Goal: Navigation & Orientation: Understand site structure

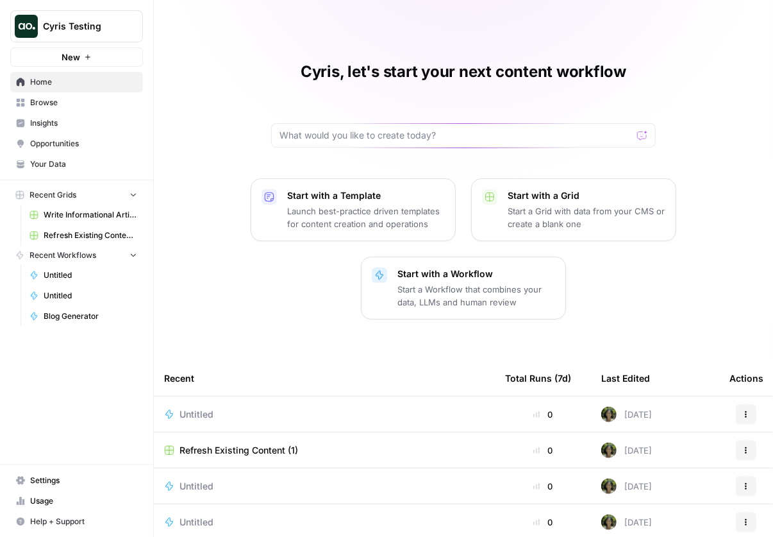
scroll to position [131, 0]
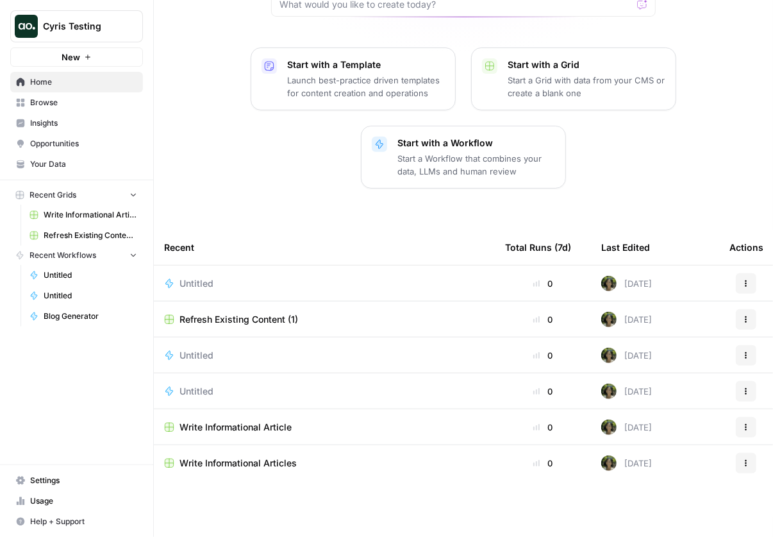
click at [90, 139] on span "Opportunities" at bounding box center [83, 144] width 107 height 12
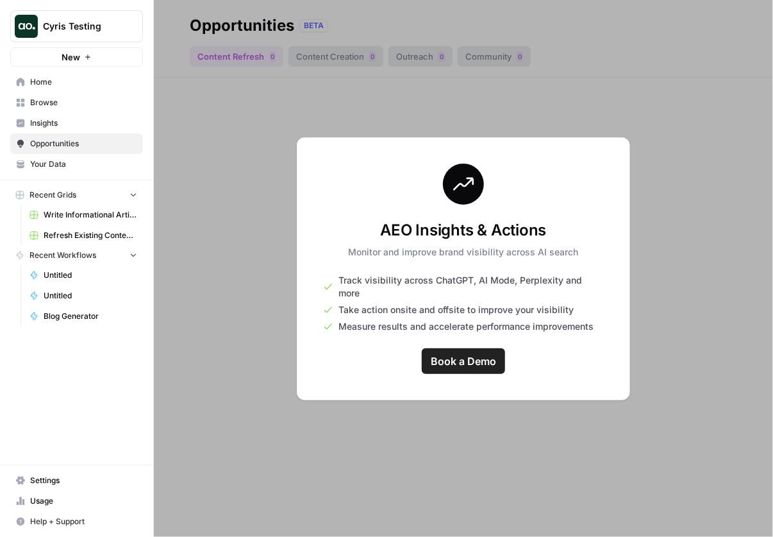
click at [585, 125] on div at bounding box center [463, 268] width 619 height 537
click at [115, 160] on span "Your Data" at bounding box center [83, 164] width 107 height 12
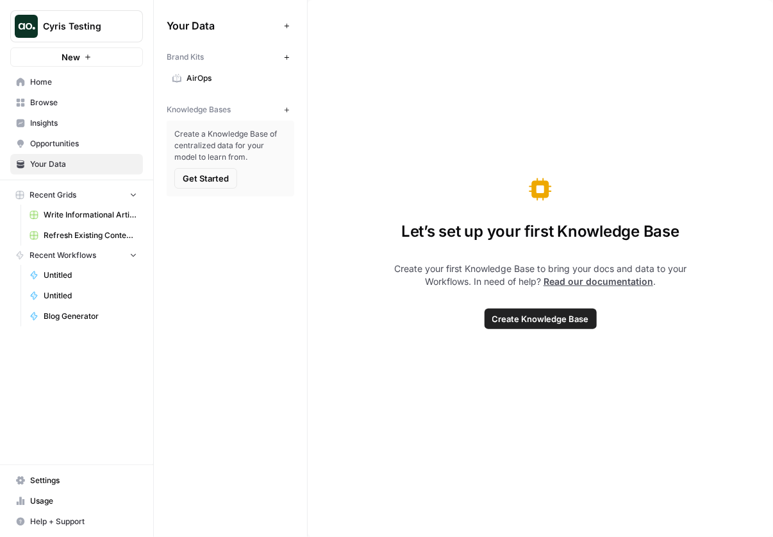
click at [121, 116] on link "Insights" at bounding box center [76, 123] width 133 height 21
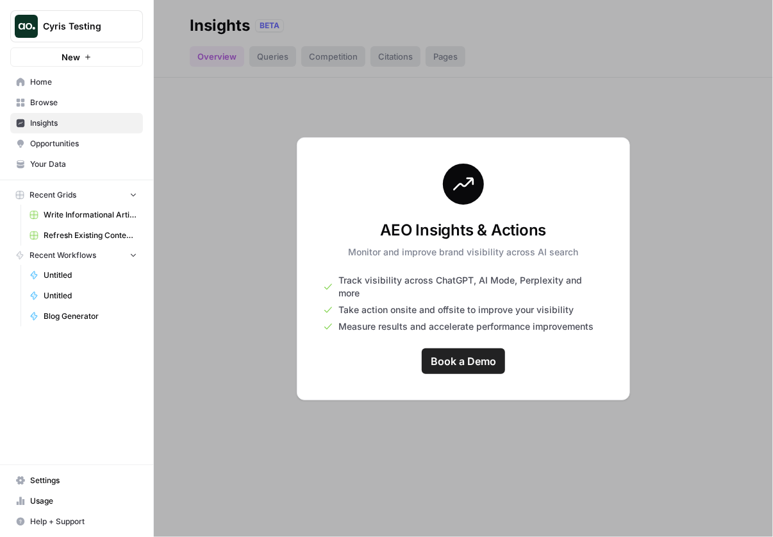
click at [114, 99] on span "Browse" at bounding box center [83, 103] width 107 height 12
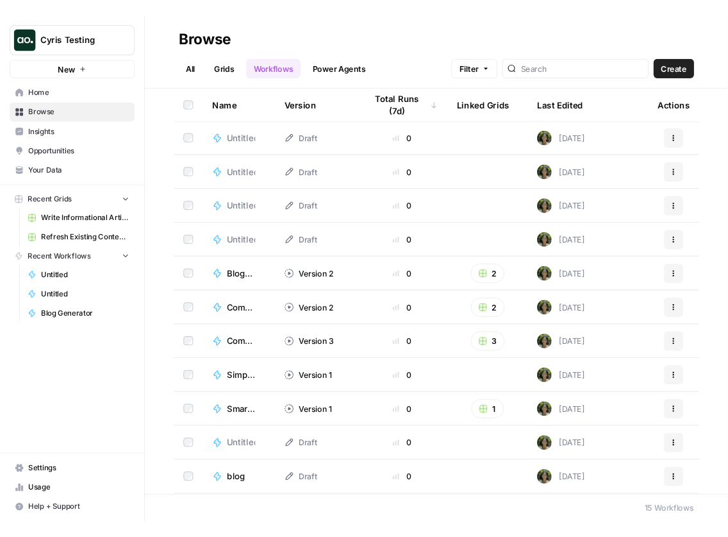
scroll to position [40, 0]
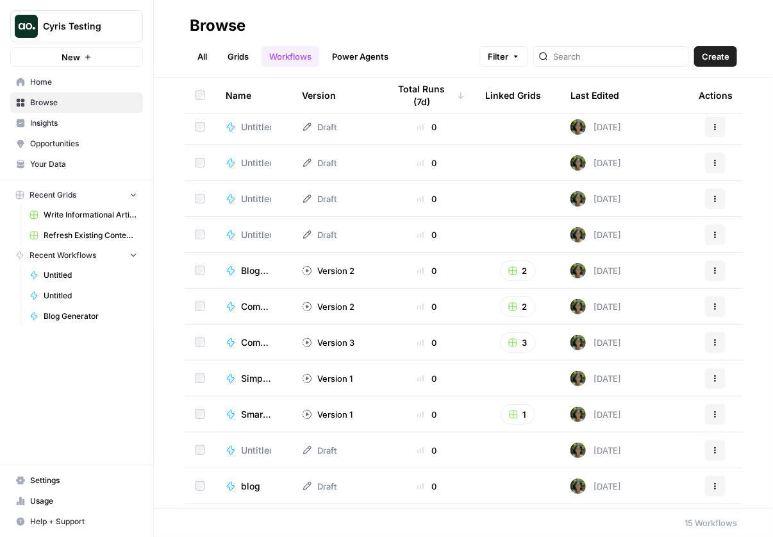
click at [96, 142] on span "Opportunities" at bounding box center [83, 144] width 107 height 12
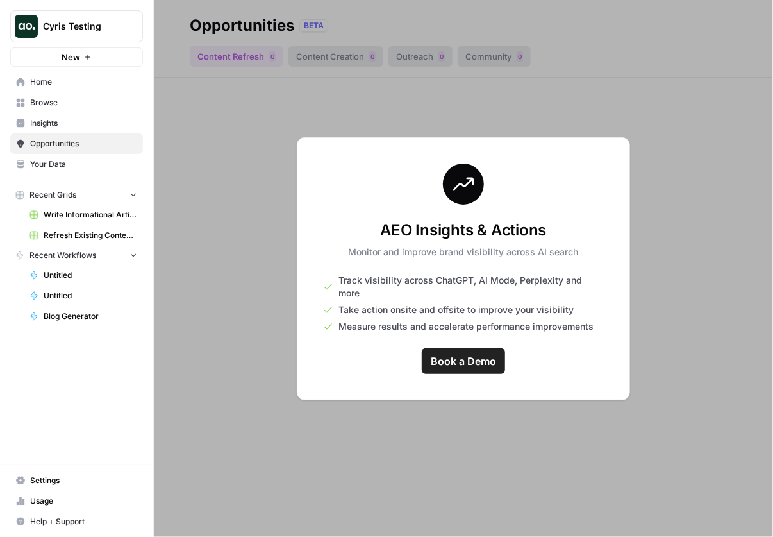
click at [88, 163] on span "Your Data" at bounding box center [83, 164] width 107 height 12
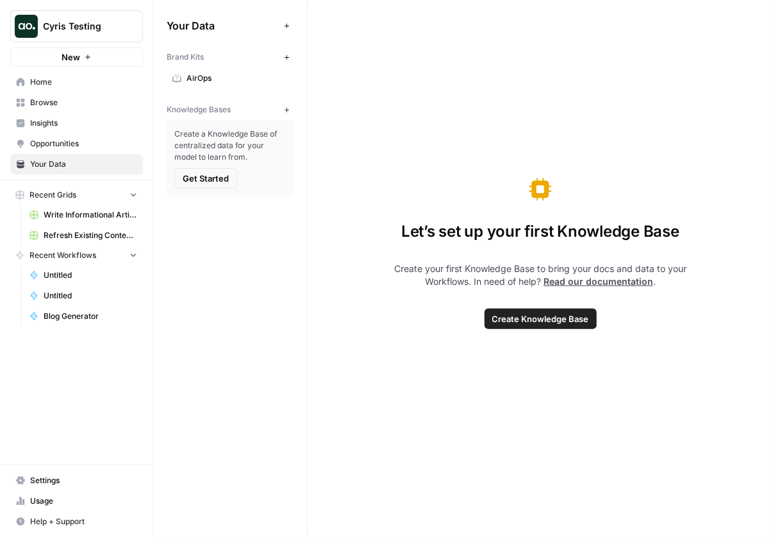
click at [85, 127] on span "Insights" at bounding box center [83, 123] width 107 height 12
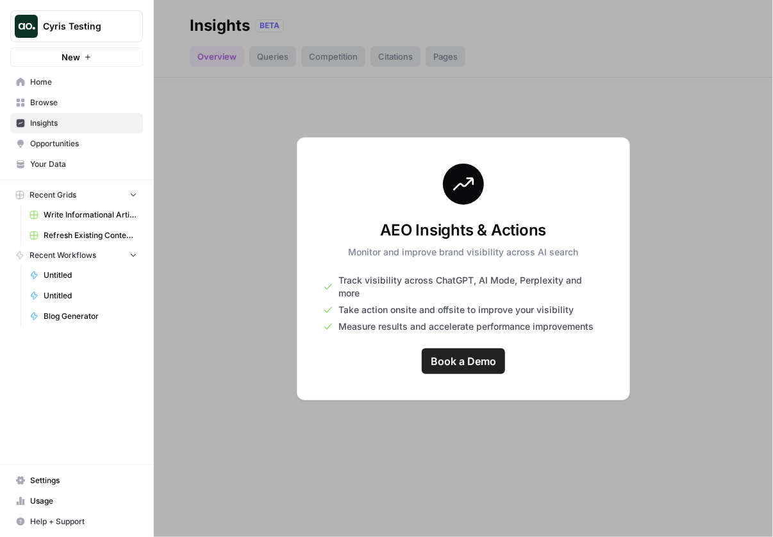
click at [87, 114] on link "Insights" at bounding box center [76, 123] width 133 height 21
click at [87, 105] on span "Browse" at bounding box center [83, 103] width 107 height 12
